Goal: Task Accomplishment & Management: Complete application form

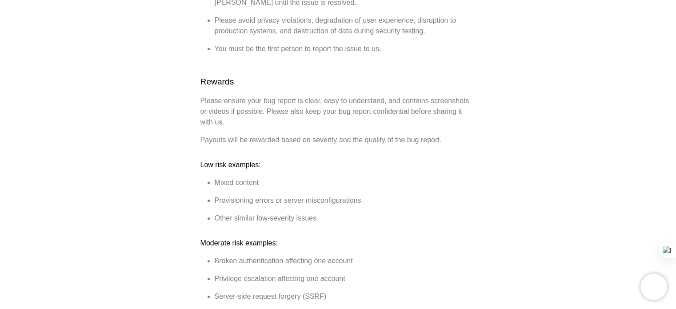
scroll to position [222, 0]
click at [387, 103] on p "Please ensure your bug report is clear, easy to understand, and contains screen…" at bounding box center [339, 112] width 276 height 32
click at [375, 118] on button at bounding box center [380, 116] width 12 height 12
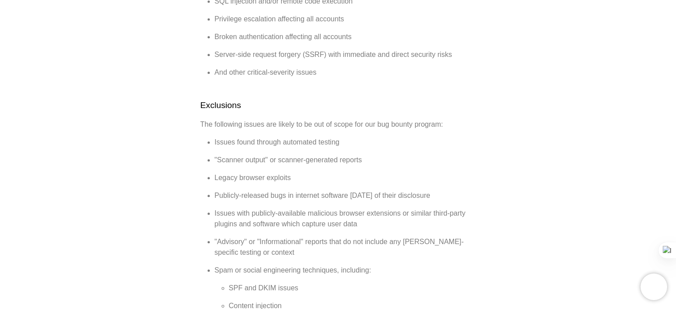
scroll to position [623, 0]
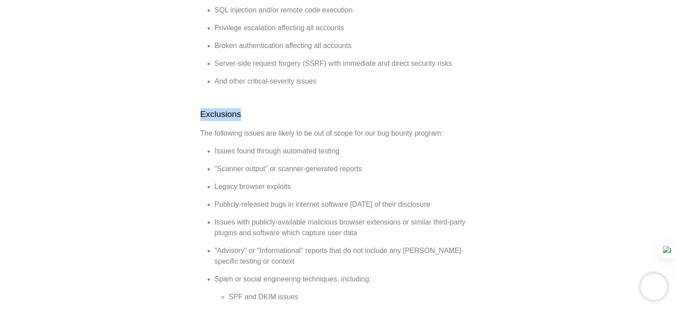
drag, startPoint x: 199, startPoint y: 107, endPoint x: 245, endPoint y: 105, distance: 46.3
click at [245, 105] on div "Help center Nolt Bug Bounty Program Nolt takes the security and privacy of cust…" at bounding box center [338, 115] width 676 height 1397
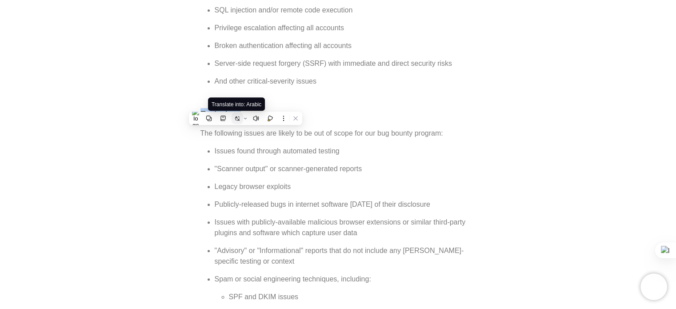
click at [234, 117] on button at bounding box center [238, 119] width 12 height 12
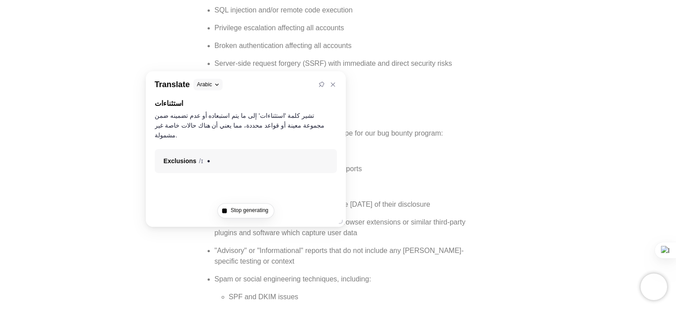
click at [365, 112] on div "Nolt Bug Bounty Program Nolt takes the security and privacy of customer data se…" at bounding box center [339, 103] width 276 height 1244
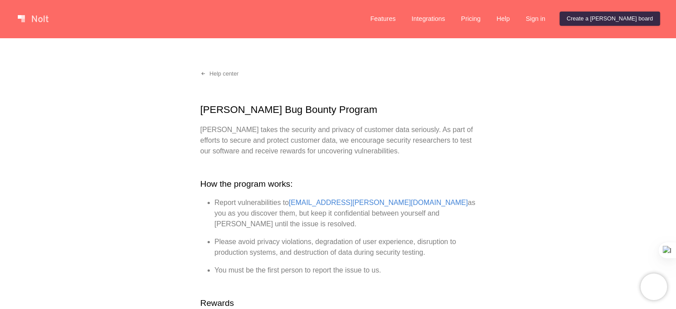
scroll to position [0, 0]
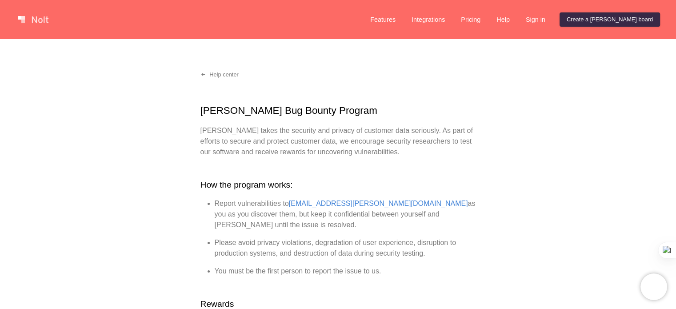
click at [36, 21] on link at bounding box center [33, 19] width 38 height 14
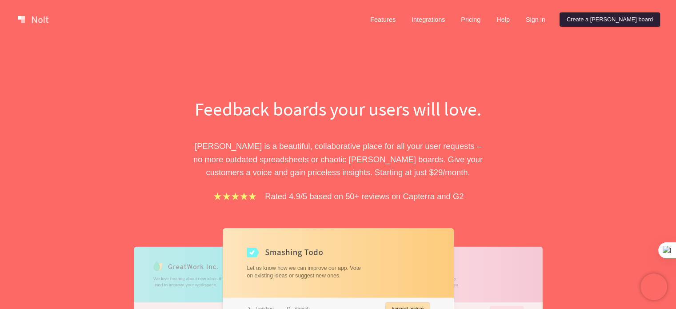
click at [632, 21] on link "Create a Nolt board" at bounding box center [610, 19] width 101 height 14
click at [617, 18] on link "Create a Nolt board" at bounding box center [610, 19] width 101 height 14
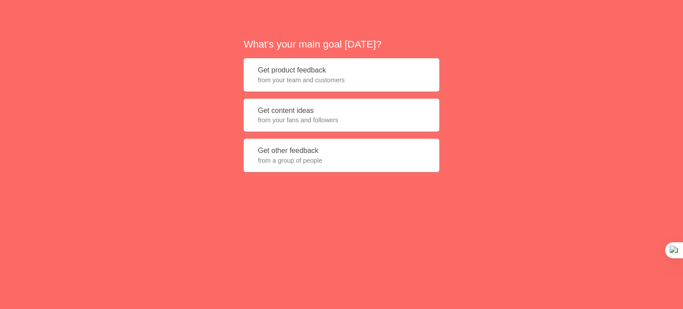
click at [336, 150] on button "Get other feedback from a group of people" at bounding box center [342, 155] width 196 height 33
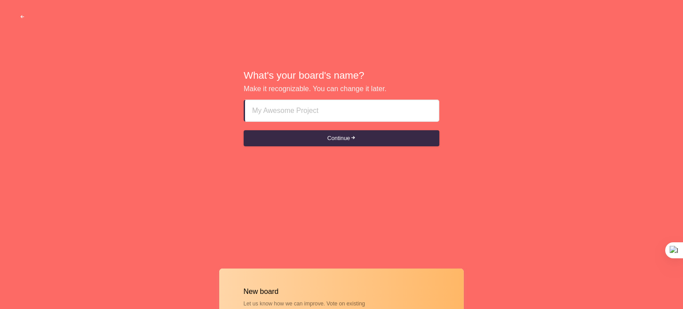
click at [333, 111] on input at bounding box center [342, 110] width 180 height 21
type input "ب"
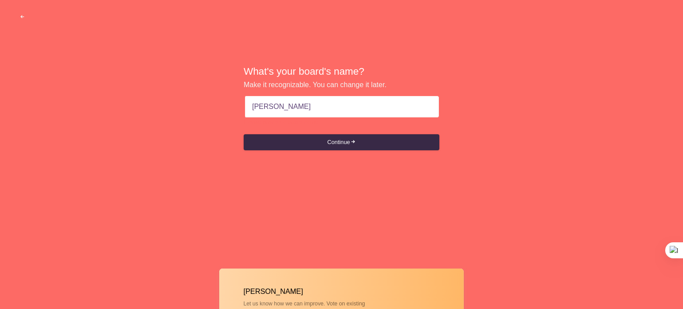
type input "FRANK"
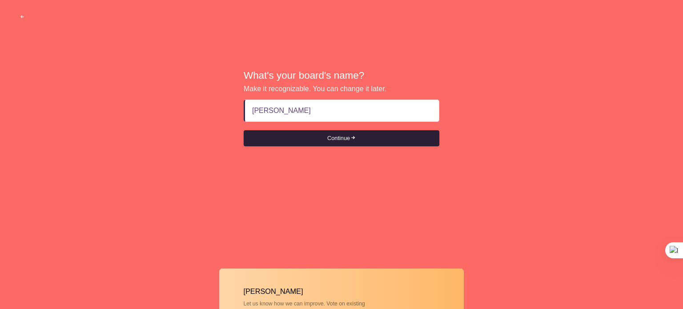
click at [349, 134] on button "Continue" at bounding box center [342, 138] width 196 height 16
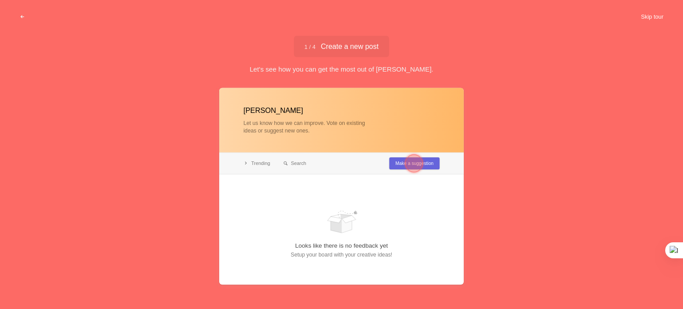
click at [655, 12] on button "Skip tour" at bounding box center [652, 17] width 44 height 16
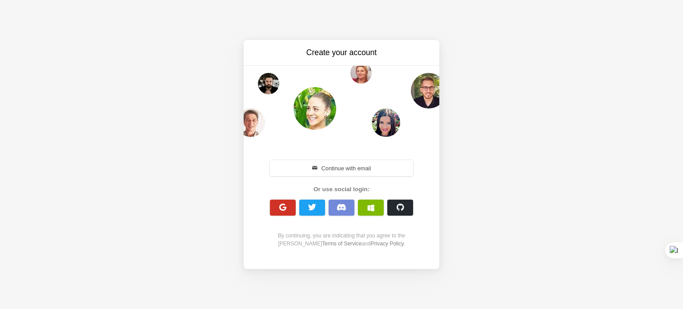
click at [290, 205] on button "button" at bounding box center [283, 208] width 26 height 16
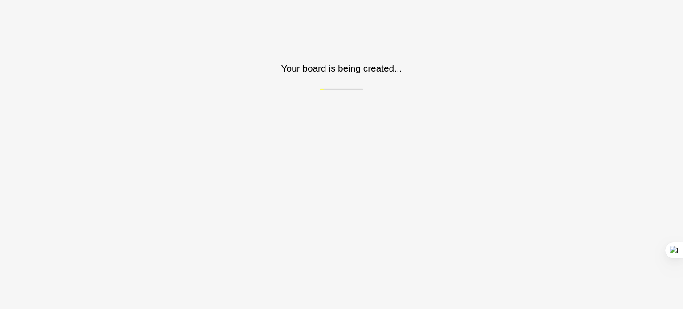
click at [297, 90] on html "Sorry, we don't support your browser. Install a modern browser Your board is be…" at bounding box center [341, 45] width 683 height 90
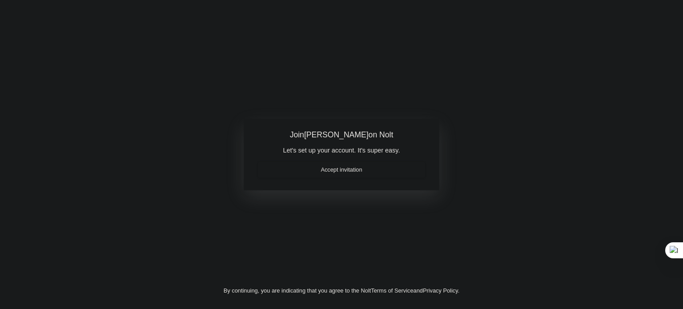
click at [340, 168] on link "Accept invitation" at bounding box center [341, 170] width 167 height 16
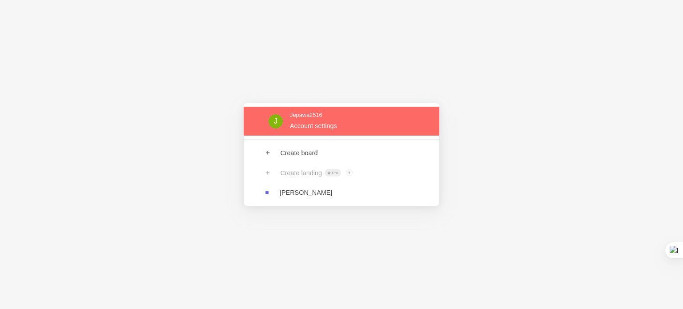
click at [332, 115] on link at bounding box center [342, 121] width 196 height 29
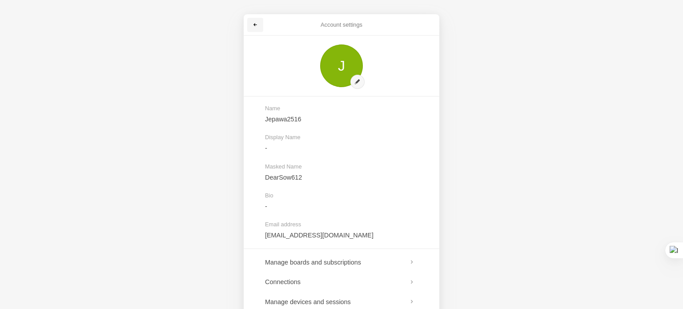
click at [254, 26] on span at bounding box center [255, 24] width 5 height 5
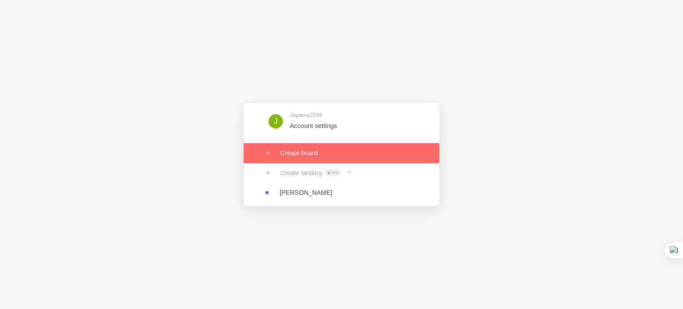
click at [334, 151] on link at bounding box center [342, 153] width 196 height 20
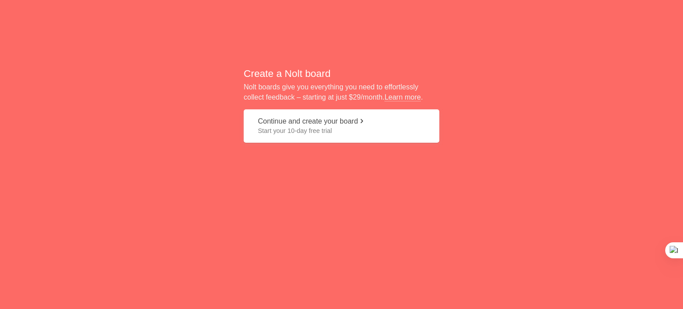
click at [326, 138] on button "Continue and create your board Start your 10-day free trial" at bounding box center [342, 125] width 196 height 33
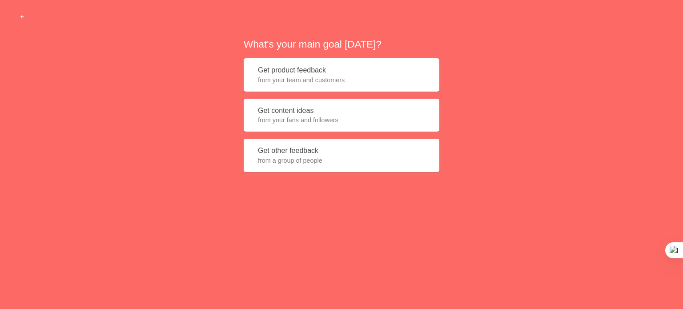
click at [319, 78] on span "from your team and customers" at bounding box center [341, 80] width 167 height 9
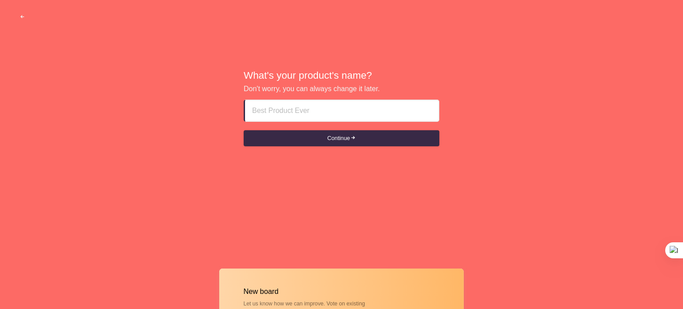
click at [290, 111] on input at bounding box center [342, 110] width 180 height 21
